Goal: Communication & Community: Answer question/provide support

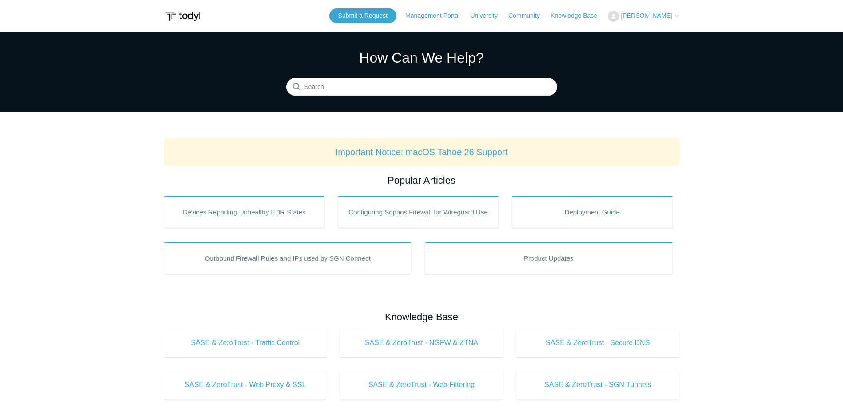
click at [749, 135] on main "Todyl Support Center How Can We Help? Search Important Notice: macOS Tahoe 26 S…" at bounding box center [421, 416] width 843 height 769
click at [368, 20] on link "Submit a Request" at bounding box center [362, 15] width 67 height 15
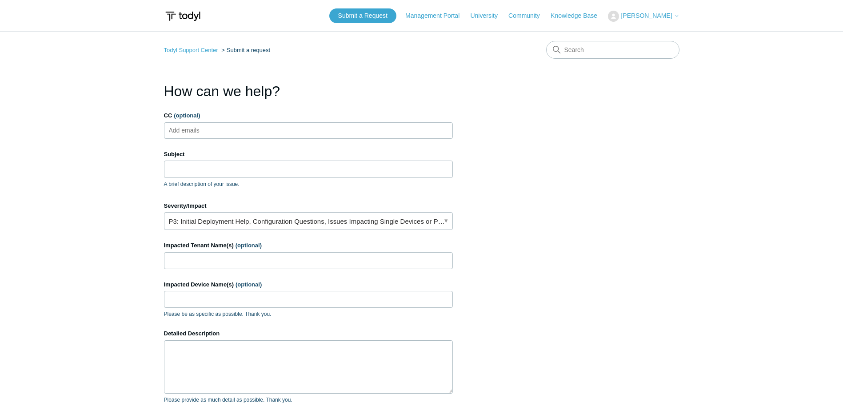
click at [645, 13] on span "[PERSON_NAME]" at bounding box center [646, 15] width 51 height 7
click at [647, 33] on link "My Support Requests" at bounding box center [651, 35] width 87 height 16
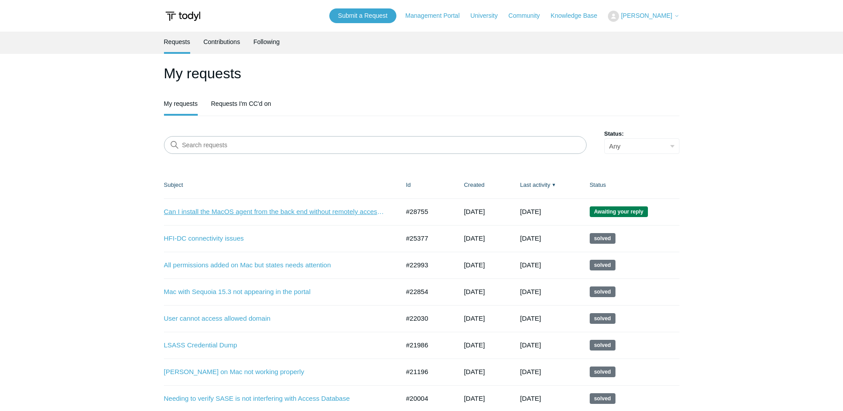
click at [251, 210] on link "Can I install the MacOS agent from the back end without remotely accessing the …" at bounding box center [275, 212] width 222 height 10
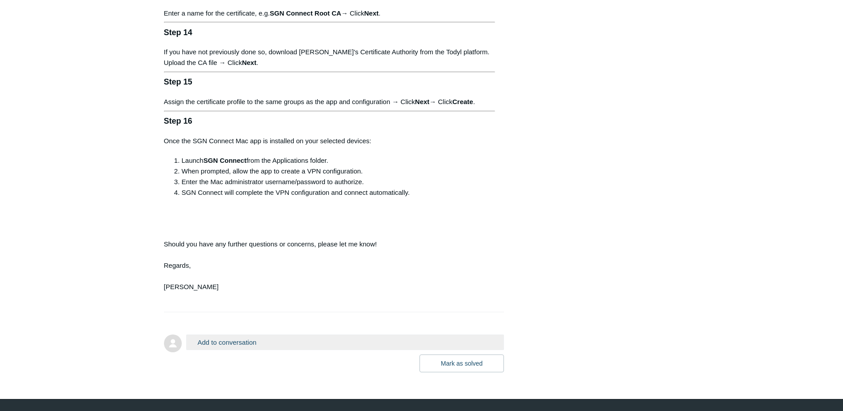
scroll to position [1330, 0]
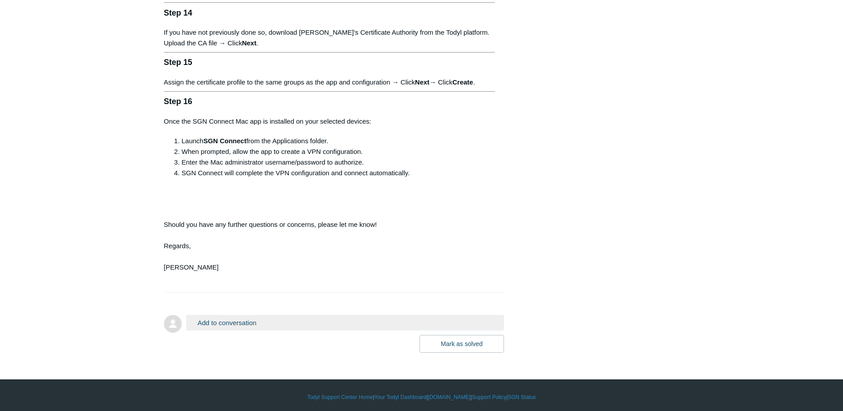
click at [259, 316] on button "Add to conversation" at bounding box center [345, 323] width 318 height 16
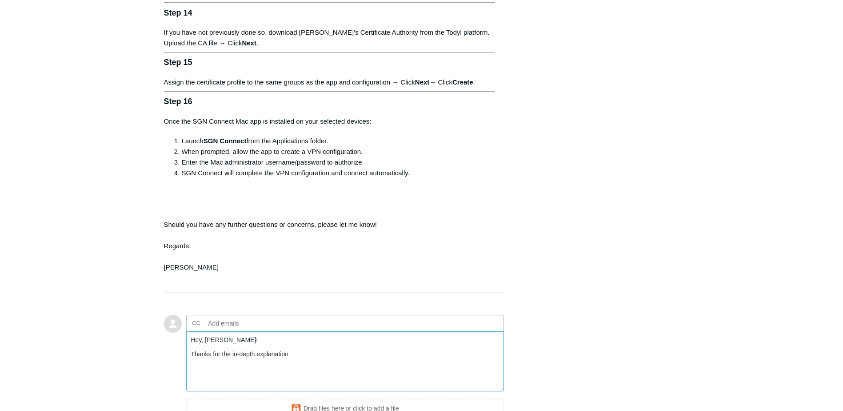
click at [299, 349] on textarea "Hey, Connor! Thanks for the in-depth explanation" at bounding box center [345, 361] width 318 height 60
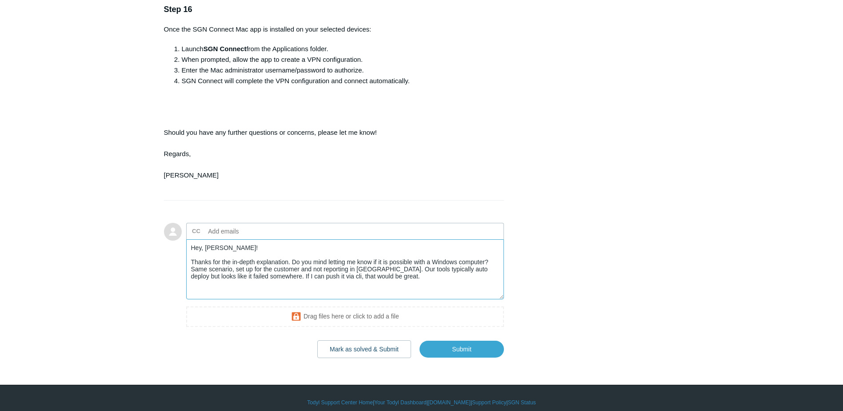
scroll to position [1427, 0]
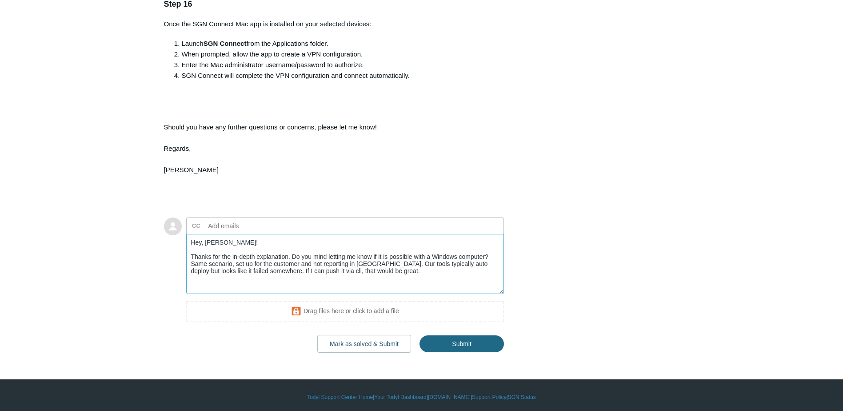
type textarea "Hey, Connor! Thanks for the in-depth explanation. Do you mind letting me know i…"
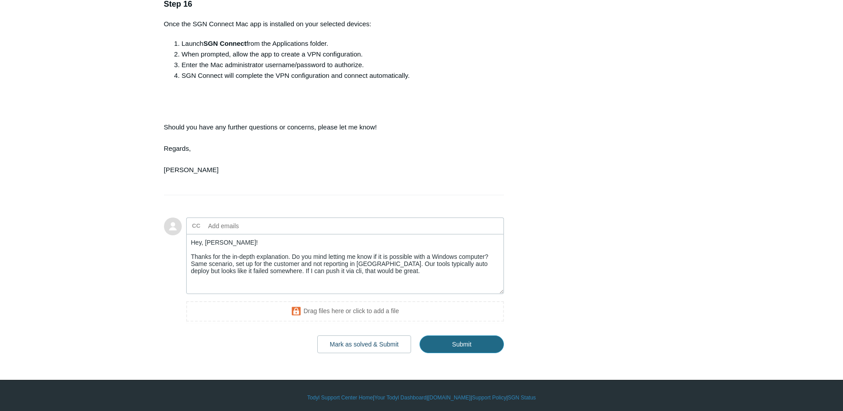
click at [438, 335] on input "Submit" at bounding box center [462, 344] width 84 height 18
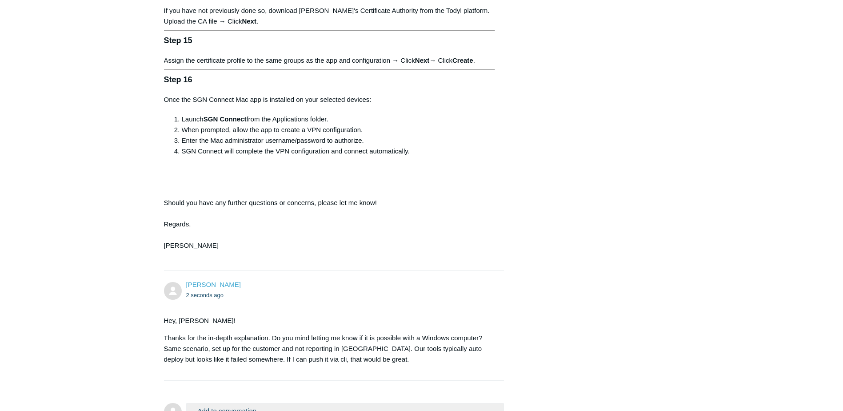
scroll to position [1440, 0]
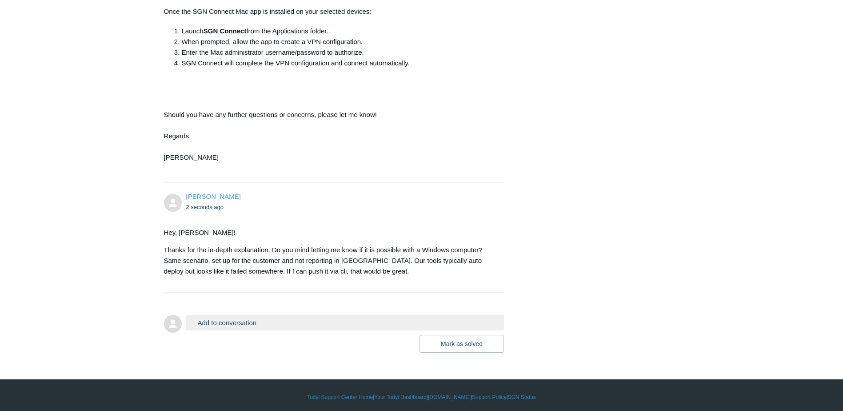
click at [288, 317] on button "Add to conversation" at bounding box center [345, 323] width 318 height 16
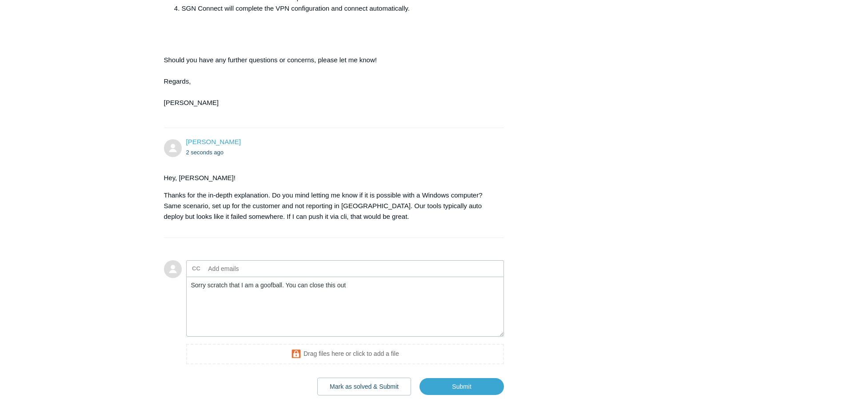
scroll to position [1537, 0]
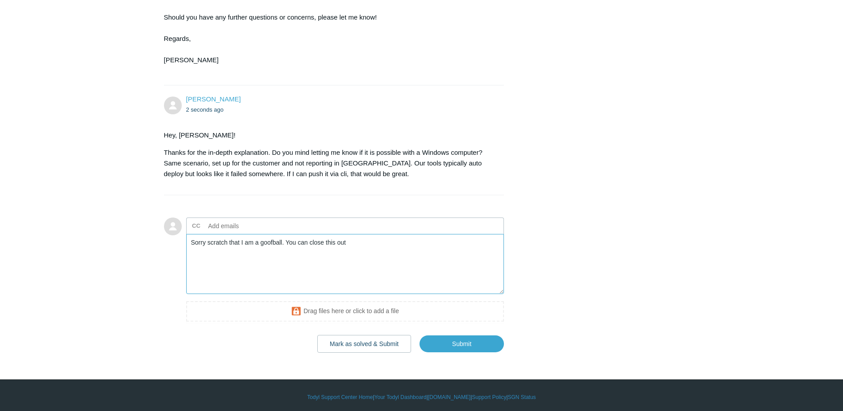
click at [347, 244] on textarea "Sorry scratch that I am a goofball. You can close this out" at bounding box center [345, 264] width 318 height 60
type textarea "Sorry scratch that I am a goofball. You can close this out, friend!"
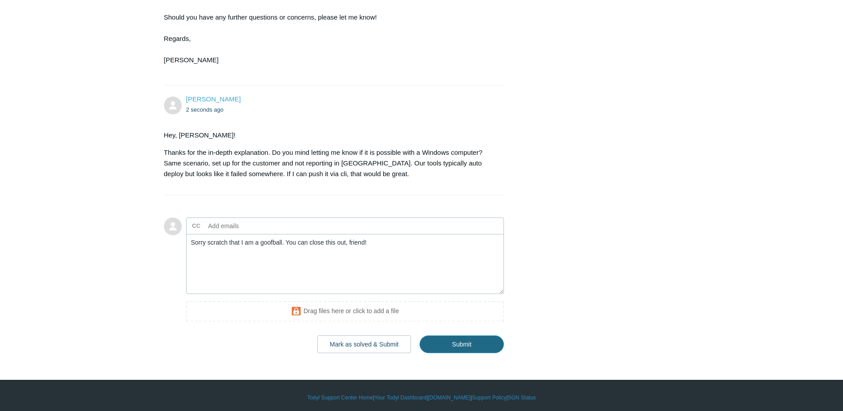
click at [469, 344] on input "Submit" at bounding box center [462, 344] width 84 height 18
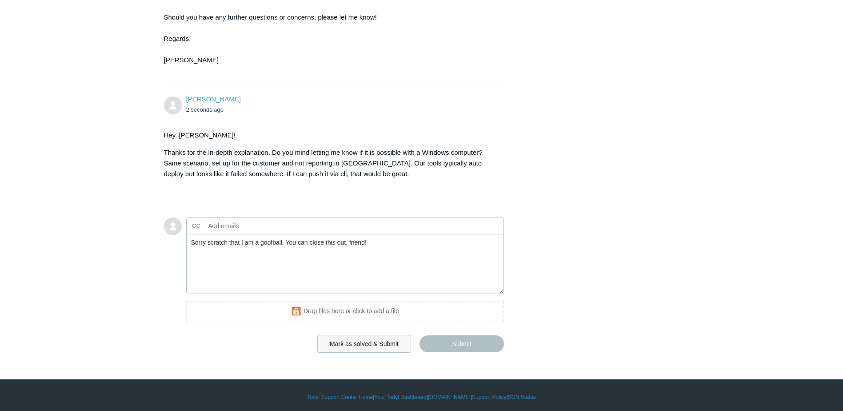
click at [372, 335] on button "Mark as solved & Submit" at bounding box center [364, 344] width 94 height 18
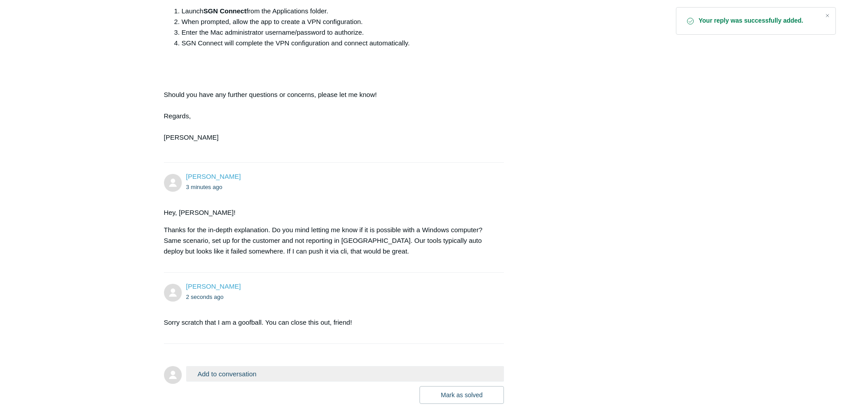
scroll to position [1511, 0]
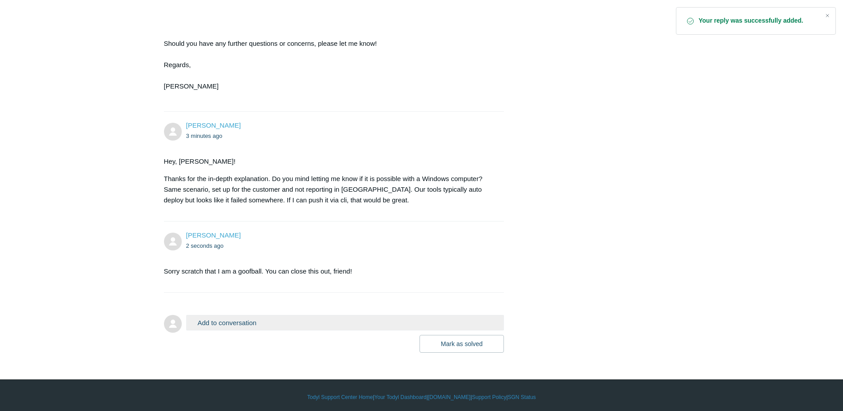
click at [385, 319] on button "Add to conversation" at bounding box center [345, 323] width 318 height 16
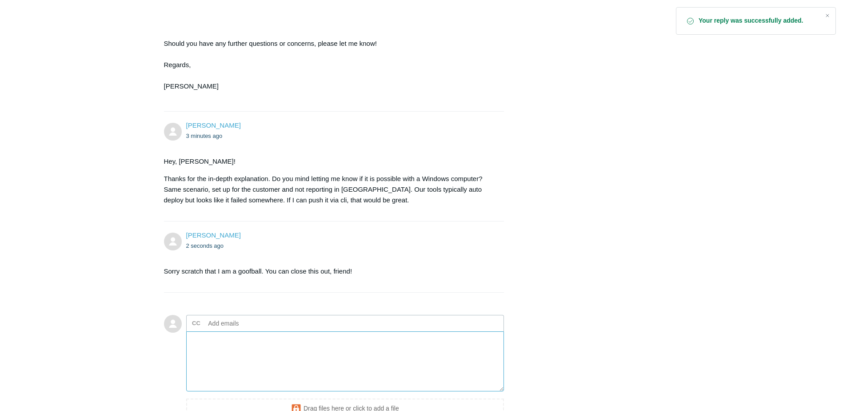
scroll to position [1608, 0]
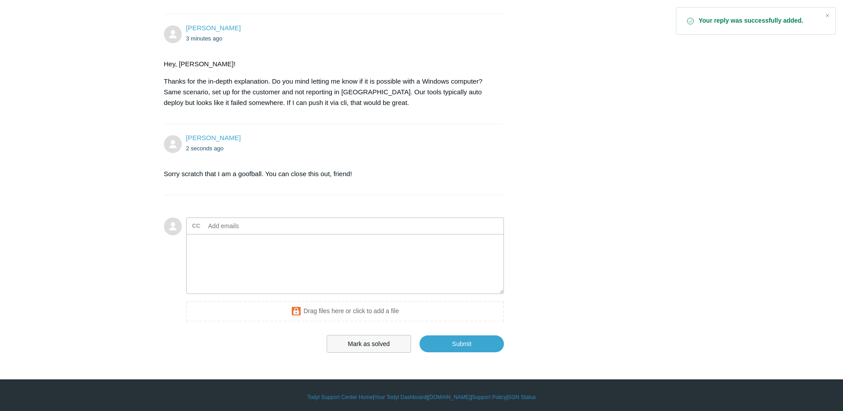
click at [346, 341] on button "Mark as solved" at bounding box center [369, 344] width 84 height 18
